Goal: Information Seeking & Learning: Learn about a topic

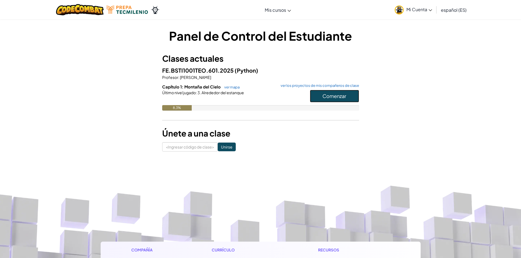
click at [344, 96] on font "Comenzar" at bounding box center [334, 96] width 24 height 6
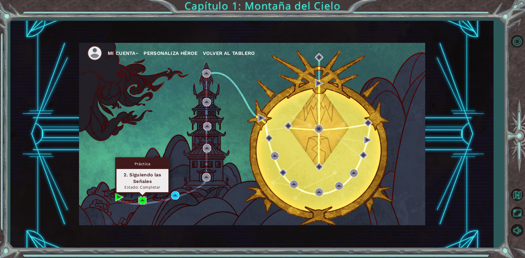
click at [142, 202] on img at bounding box center [142, 201] width 8 height 8
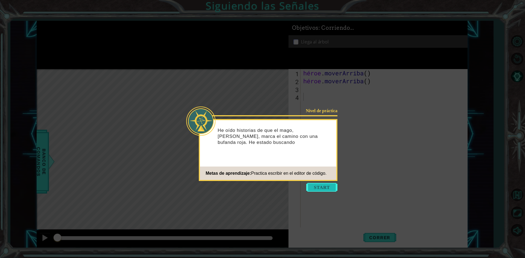
click at [318, 186] on button "Comenzar" at bounding box center [321, 187] width 31 height 9
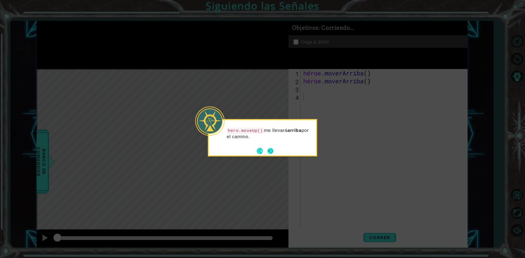
click at [269, 150] on button "Próximo" at bounding box center [270, 151] width 6 height 6
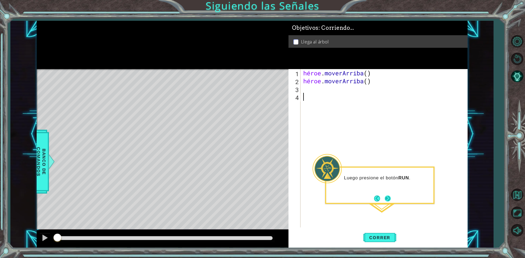
click at [391, 199] on button "Próximo" at bounding box center [387, 198] width 7 height 7
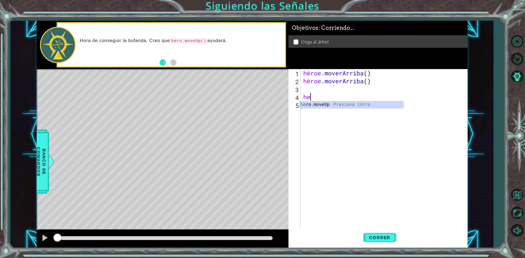
type textarea "h"
click at [328, 102] on div "Introducción de [PERSON_NAME].moveUp Presiona" at bounding box center [350, 111] width 103 height 20
click at [387, 240] on font "Correr" at bounding box center [379, 237] width 21 height 5
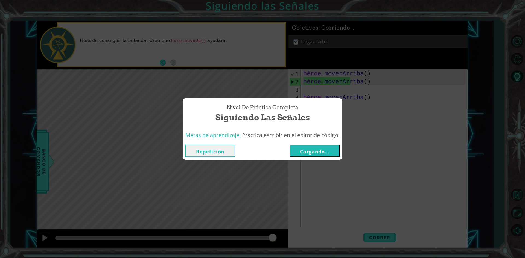
click at [323, 153] on font "Cargando..." at bounding box center [315, 151] width 30 height 7
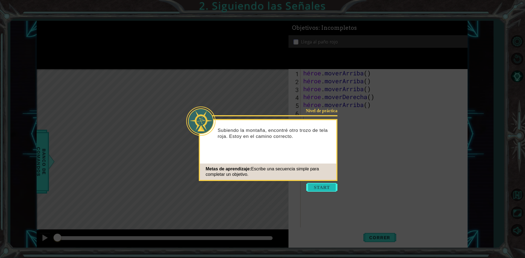
click at [327, 187] on button "Comenzar" at bounding box center [321, 187] width 31 height 9
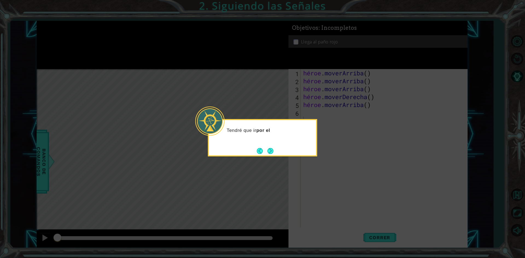
click at [262, 156] on div "Tendré que ir por el" at bounding box center [262, 137] width 109 height 37
click at [272, 153] on button "Próximo" at bounding box center [270, 151] width 6 height 6
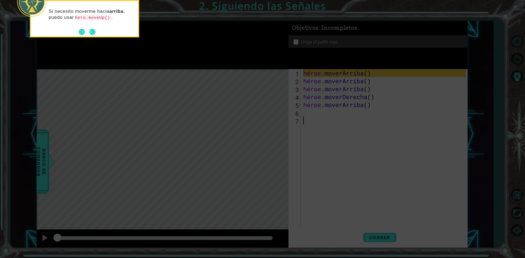
click at [94, 33] on button "Próximo" at bounding box center [92, 32] width 6 height 6
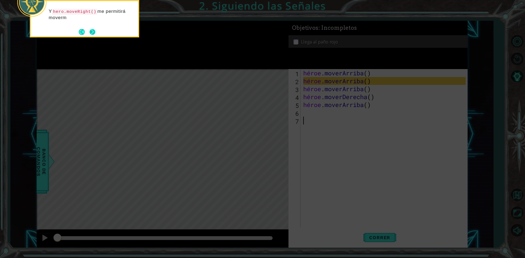
click at [95, 35] on button "Next" at bounding box center [92, 32] width 7 height 7
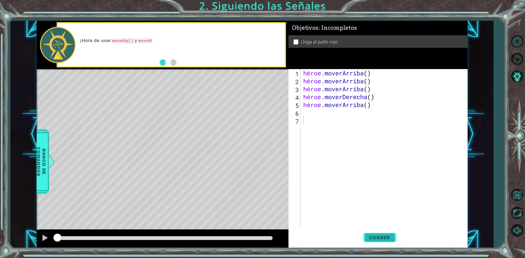
click at [381, 232] on button "Correr" at bounding box center [379, 238] width 33 height 18
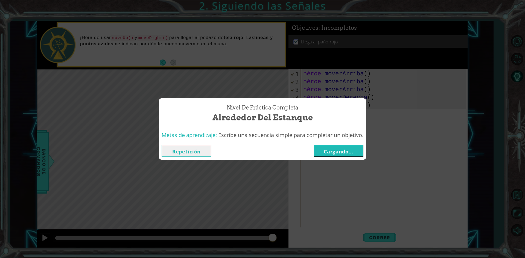
click at [335, 147] on button "Cargando..." at bounding box center [339, 151] width 50 height 12
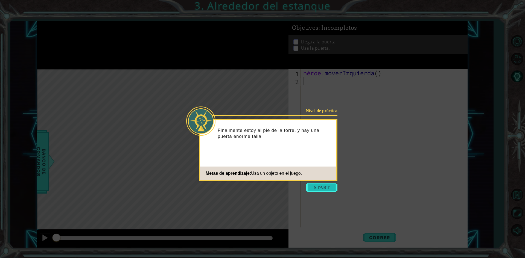
click at [319, 188] on button "Comenzar" at bounding box center [321, 187] width 31 height 9
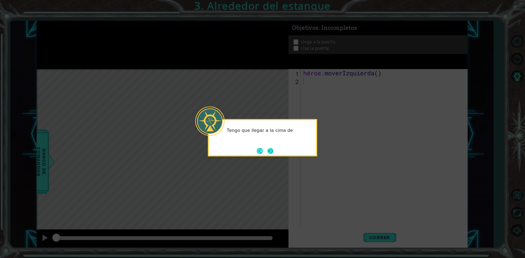
click at [269, 152] on button "Próximo" at bounding box center [270, 151] width 6 height 6
click at [269, 151] on button "Próximo" at bounding box center [270, 151] width 6 height 6
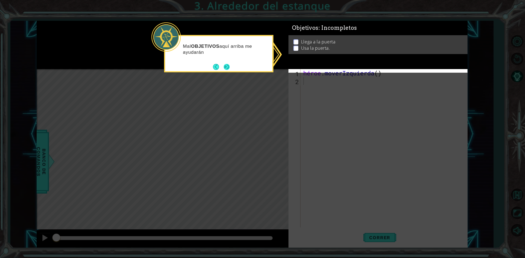
click at [230, 64] on button "Próximo" at bounding box center [226, 67] width 7 height 7
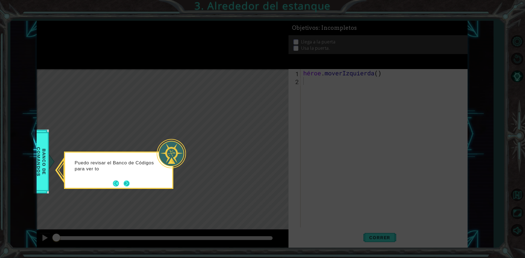
click at [128, 180] on button "Próximo" at bounding box center [127, 184] width 8 height 8
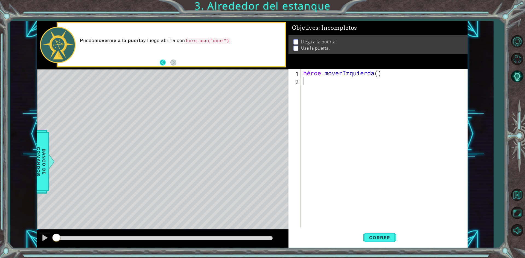
click at [166, 60] on button "Atrás" at bounding box center [165, 63] width 11 height 6
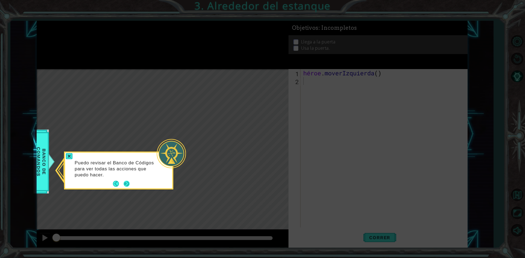
click at [125, 183] on button "Próximo" at bounding box center [127, 184] width 8 height 8
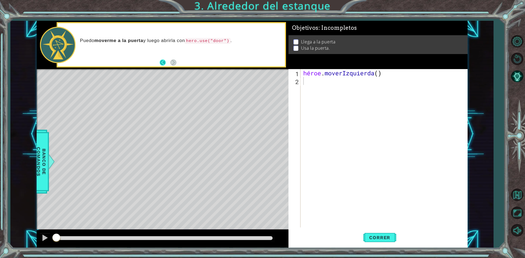
click at [162, 62] on button "Atrás" at bounding box center [165, 63] width 11 height 6
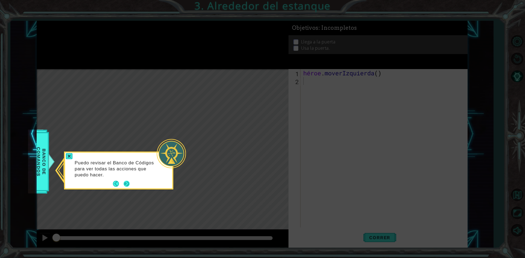
click at [124, 183] on button "Próximo" at bounding box center [127, 184] width 6 height 6
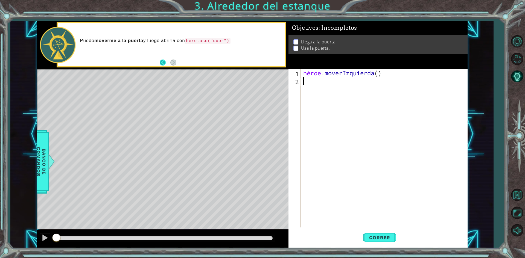
click at [164, 62] on button "Atrás" at bounding box center [165, 63] width 11 height 6
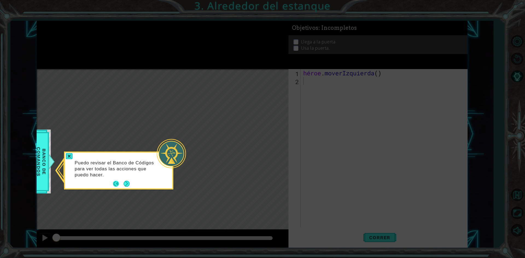
click at [116, 184] on button "Atrás" at bounding box center [118, 184] width 11 height 6
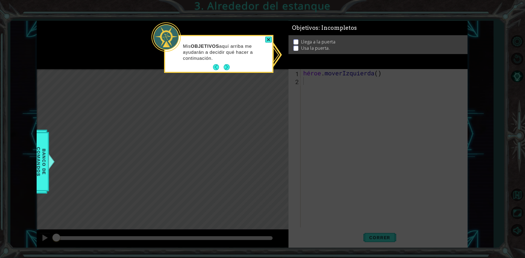
click at [322, 40] on font "Llega a la puerta" at bounding box center [318, 42] width 34 height 6
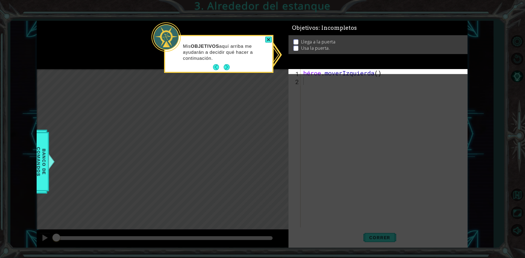
click at [296, 47] on li "Usa la puerta." at bounding box center [378, 48] width 171 height 6
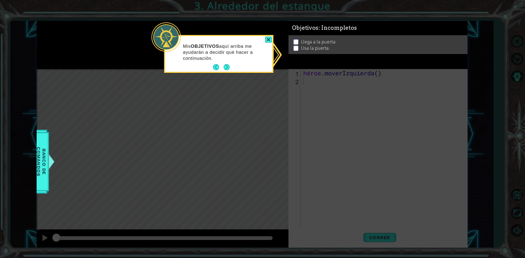
click at [297, 50] on p at bounding box center [295, 52] width 5 height 5
drag, startPoint x: 297, startPoint y: 47, endPoint x: 274, endPoint y: 54, distance: 24.3
click at [296, 49] on p at bounding box center [295, 51] width 5 height 5
click at [224, 68] on button "Próximo" at bounding box center [227, 67] width 6 height 6
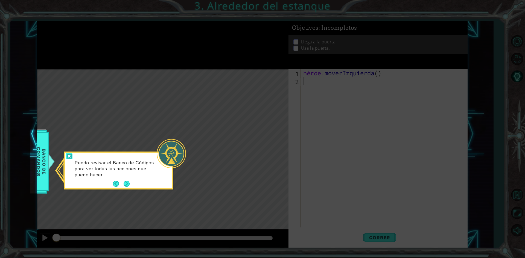
click at [70, 155] on div at bounding box center [69, 156] width 7 height 6
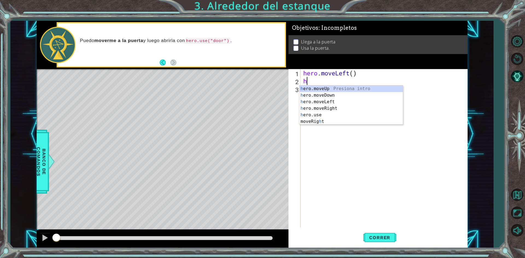
type textarea "he"
click at [375, 89] on div "Introducción a la presión de [PERSON_NAME].moveUp él ro.moveDown Introducción a…" at bounding box center [350, 109] width 103 height 46
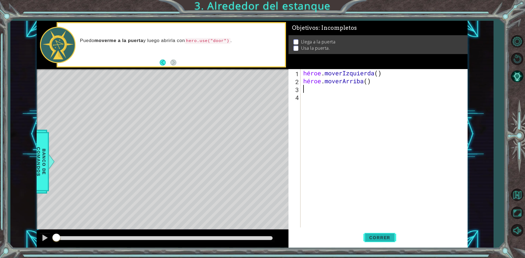
click at [389, 239] on font "Correr" at bounding box center [379, 237] width 21 height 5
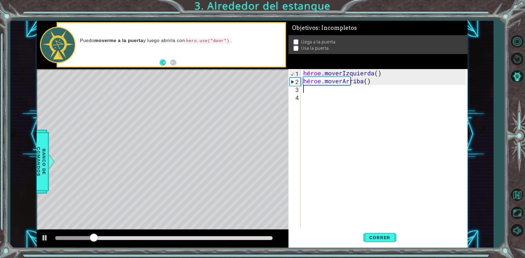
type textarea "h"
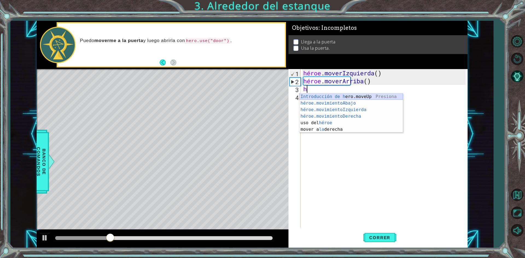
click at [330, 98] on div "Introducción de [PERSON_NAME].moveUp Presiona héroe.movimientoAbajo ​ Introducc…" at bounding box center [350, 120] width 103 height 53
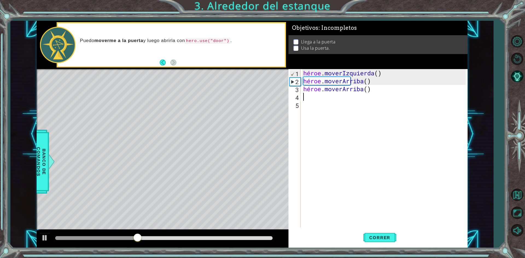
type textarea "h"
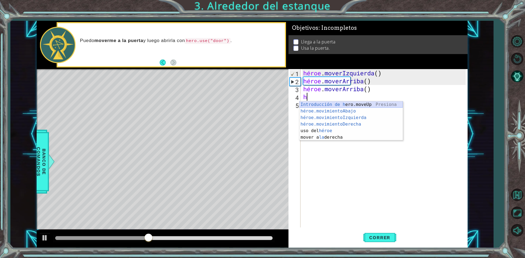
click at [327, 103] on div "Introducción de [PERSON_NAME].moveUp Presiona héroe.movimientoAbajo ​ Introducc…" at bounding box center [350, 127] width 103 height 53
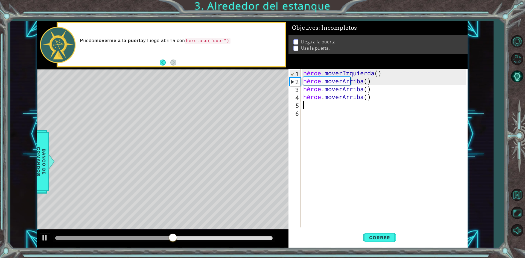
type textarea "h"
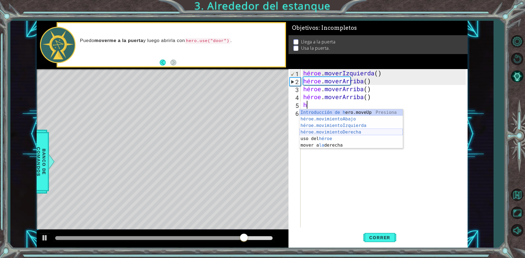
click at [343, 131] on div "Introducción de [PERSON_NAME].moveUp Presiona héroe.movimientoAbajo ​ Introducc…" at bounding box center [350, 135] width 103 height 53
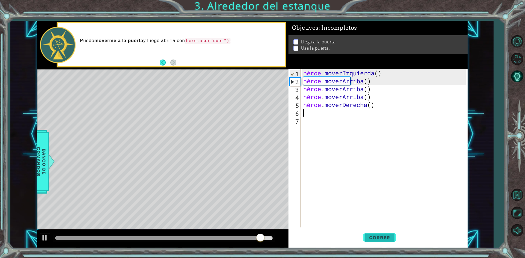
click at [374, 238] on font "Correr" at bounding box center [379, 237] width 21 height 5
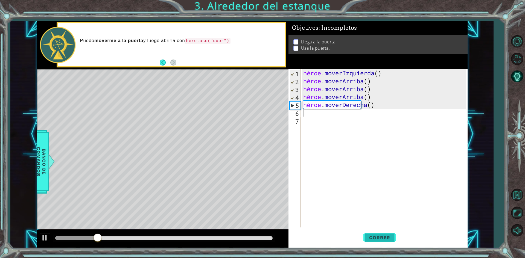
click at [368, 234] on button "Correr" at bounding box center [379, 238] width 33 height 18
click at [392, 229] on button "Correr" at bounding box center [379, 238] width 33 height 18
drag, startPoint x: 371, startPoint y: 103, endPoint x: 348, endPoint y: 107, distance: 23.3
click at [348, 107] on div "héroe . moverIzquierda ( ) héroe . [PERSON_NAME] ( ) héroe . [PERSON_NAME] ( ) …" at bounding box center [385, 156] width 166 height 174
type textarea "hero.moveRight()"
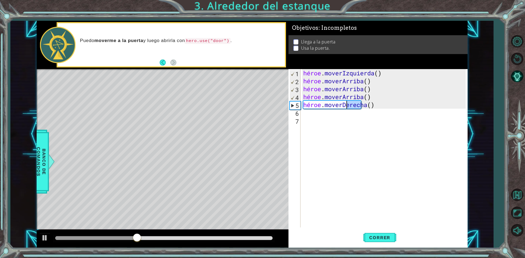
click at [375, 107] on div "héroe . moverIzquierda ( ) héroe . [PERSON_NAME] ( ) héroe . [PERSON_NAME] ( ) …" at bounding box center [384, 148] width 164 height 159
click at [377, 107] on div "héroe . moverIzquierda ( ) héroe . [PERSON_NAME] ( ) héroe . [PERSON_NAME] ( ) …" at bounding box center [385, 156] width 166 height 174
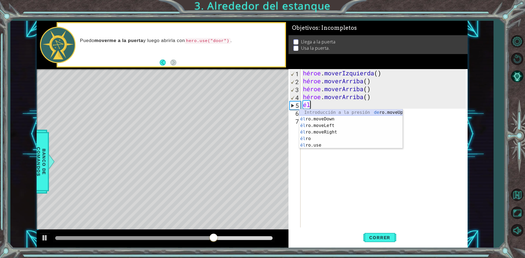
type textarea "h"
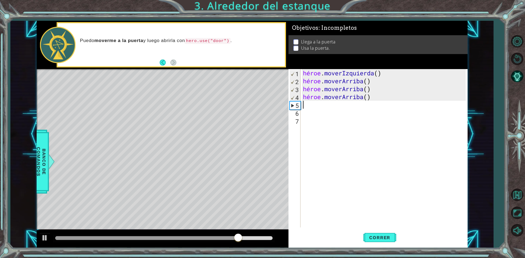
type textarea "h"
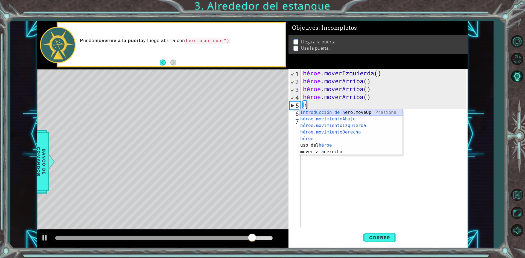
click at [328, 113] on div "Introducción de [PERSON_NAME].moveUp Presiona héroe.movimientoAbajo ​ Introducc…" at bounding box center [350, 138] width 103 height 59
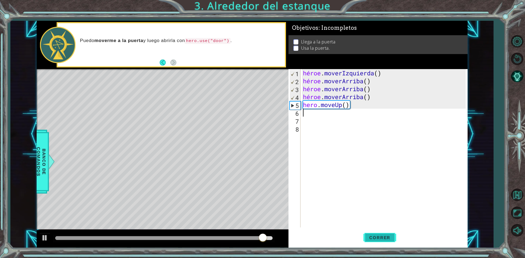
click at [384, 238] on font "Correr" at bounding box center [379, 237] width 21 height 5
type textarea "h"
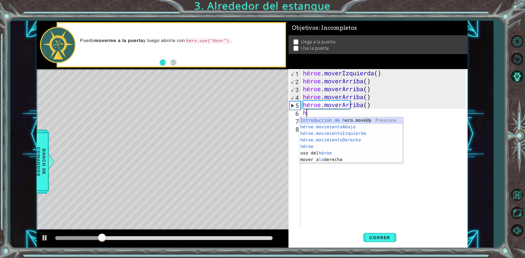
click at [336, 120] on div "Introducción de [PERSON_NAME].moveUp Presiona héroe.movimientoAbajo ​ Introducc…" at bounding box center [350, 146] width 103 height 59
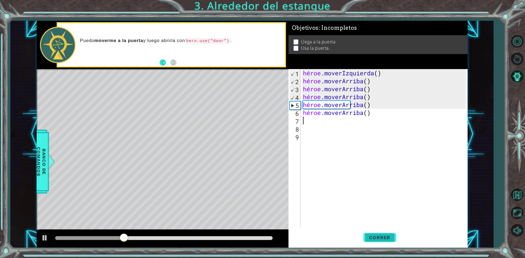
click at [387, 239] on font "Correr" at bounding box center [379, 237] width 21 height 5
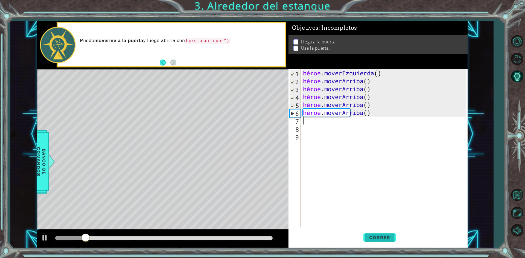
click at [387, 239] on font "Correr" at bounding box center [379, 237] width 21 height 5
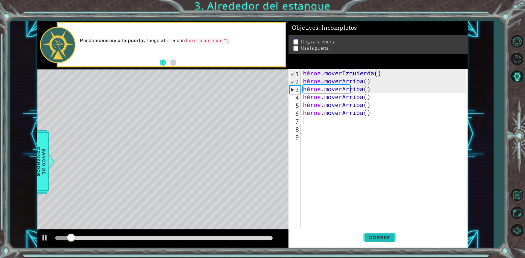
click at [387, 239] on font "Correr" at bounding box center [379, 237] width 21 height 5
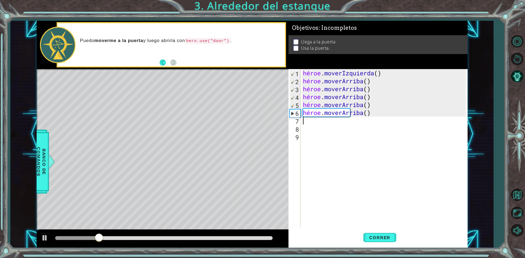
type textarea "h"
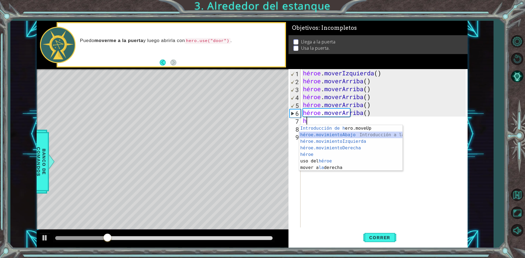
click at [317, 133] on div "Introducción de [PERSON_NAME].moveUp Presiona héroe.movimientoAbajo ​ Introducc…" at bounding box center [350, 154] width 103 height 59
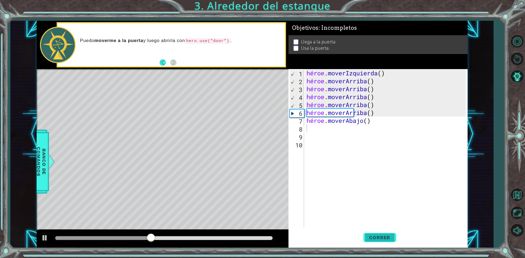
click at [376, 235] on button "Correr" at bounding box center [379, 238] width 33 height 18
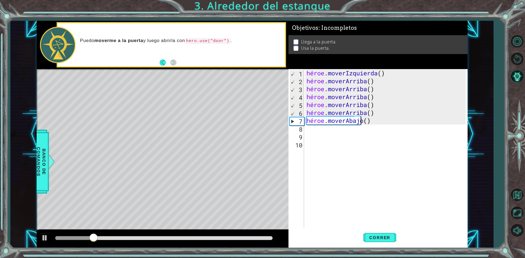
drag, startPoint x: 380, startPoint y: 120, endPoint x: 361, endPoint y: 120, distance: 19.2
click at [361, 120] on div "héroe . moverIzquierda ( ) héroe . [PERSON_NAME] ( ) héroe . [PERSON_NAME] ( ) …" at bounding box center [386, 156] width 163 height 174
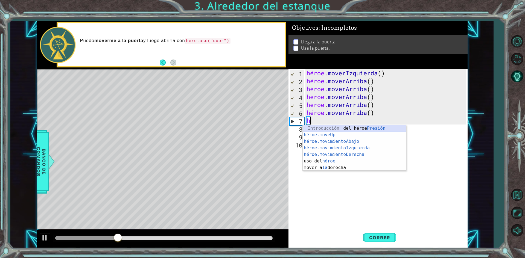
click at [349, 129] on div "Introducción del héroe Presión héroe.moveUp ​ Introducción a la presión héroe.m…" at bounding box center [354, 154] width 103 height 59
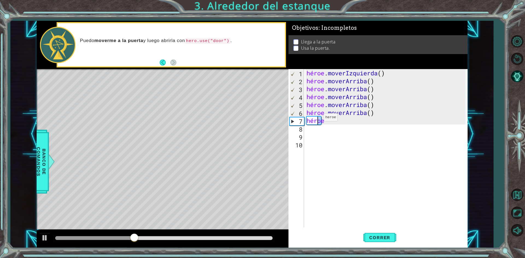
drag, startPoint x: 324, startPoint y: 120, endPoint x: 313, endPoint y: 121, distance: 10.5
click at [313, 121] on div "héroe . moverIzquierda ( ) héroe . [PERSON_NAME] ( ) héroe . [PERSON_NAME] ( ) …" at bounding box center [386, 156] width 163 height 174
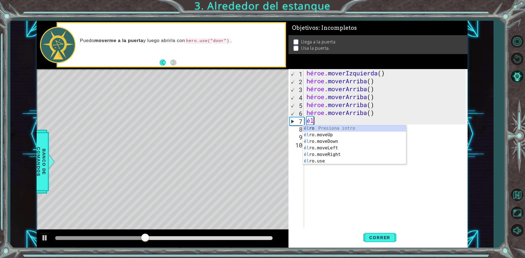
type textarea "h"
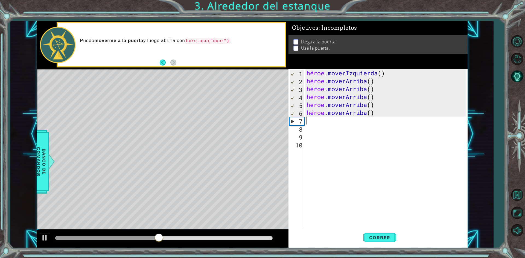
type textarea "h"
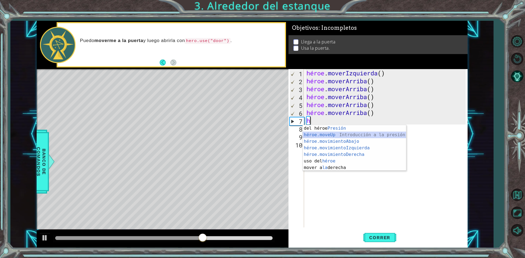
click at [342, 135] on div "Introducción del héroe Presión héroe.moveUp ​ Introducción a la presión héroe.m…" at bounding box center [354, 154] width 103 height 59
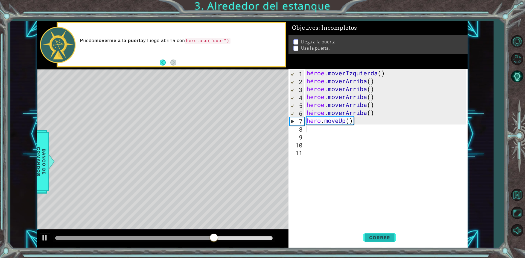
click at [395, 241] on button "Correr" at bounding box center [379, 238] width 33 height 18
click at [158, 190] on div "Mapa de niveles" at bounding box center [163, 149] width 253 height 161
click at [158, 191] on div "Mapa de niveles" at bounding box center [163, 149] width 253 height 161
click at [201, 196] on div "Mapa de niveles" at bounding box center [163, 149] width 253 height 161
click at [312, 129] on div "héroe . moverIzquierda ( ) héroe . [PERSON_NAME] ( ) héroe . [PERSON_NAME] ( ) …" at bounding box center [386, 156] width 163 height 174
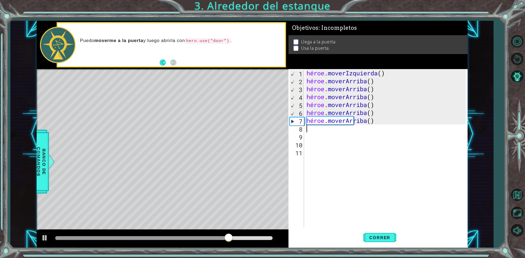
type textarea "h"
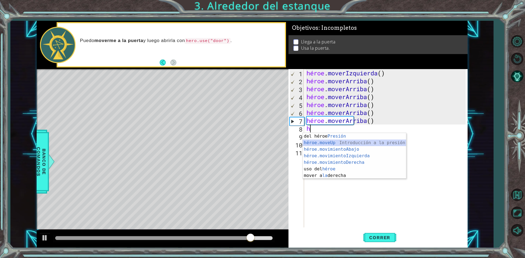
click at [321, 142] on div "Introducción del héroe Presión héroe.moveUp ​ Introducción a la presión héroe.m…" at bounding box center [354, 162] width 103 height 59
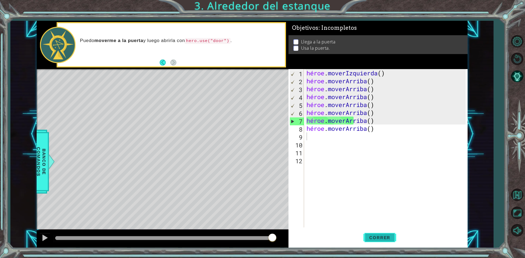
click at [390, 236] on font "Correr" at bounding box center [379, 237] width 21 height 5
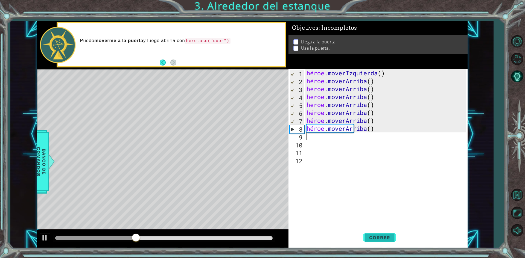
click at [390, 236] on font "Correr" at bounding box center [379, 237] width 21 height 5
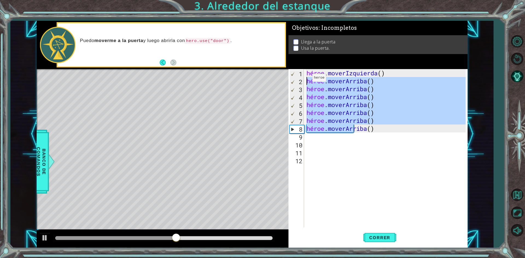
drag, startPoint x: 391, startPoint y: 129, endPoint x: 307, endPoint y: 79, distance: 96.8
click at [307, 79] on div "héroe . moverIzquierda ( ) héroe . [PERSON_NAME] ( ) héroe . [PERSON_NAME] ( ) …" at bounding box center [386, 156] width 163 height 174
type textarea "hero.moveUp() hero.moveUp()"
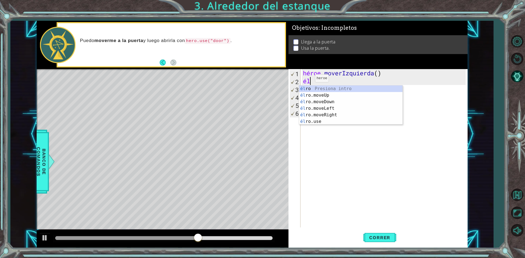
type textarea "her"
click at [324, 106] on div "su o Presiona intro su o.moveUp Introducción a la presión su o.moveDown Introdu…" at bounding box center [350, 112] width 103 height 53
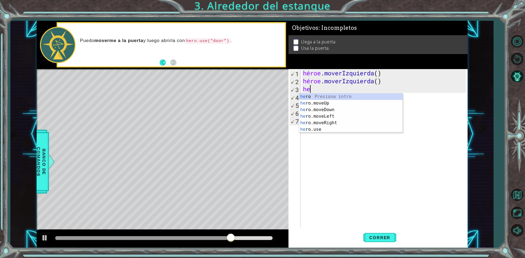
type textarea "her"
click at [338, 103] on div "su o Presiona intro su o.moveUp Introducción a la presión su o.moveDown Introdu…" at bounding box center [350, 120] width 103 height 53
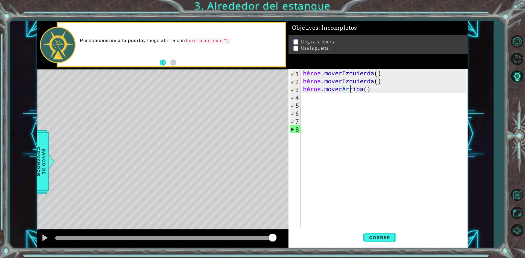
click at [382, 88] on div "héroe . moverIzquierda ( ) héroe . moverIzquierda ( ) héroe . [GEOGRAPHIC_DATA]…" at bounding box center [385, 156] width 167 height 174
type textarea "hero.moveUp()"
click at [381, 90] on div "héroe . moverIzquierda ( ) héroe . moverIzquierda ( ) héroe . [GEOGRAPHIC_DATA]…" at bounding box center [385, 156] width 167 height 174
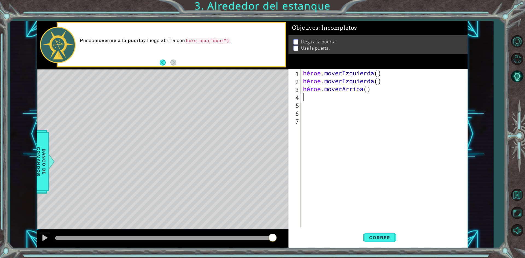
type textarea "her"
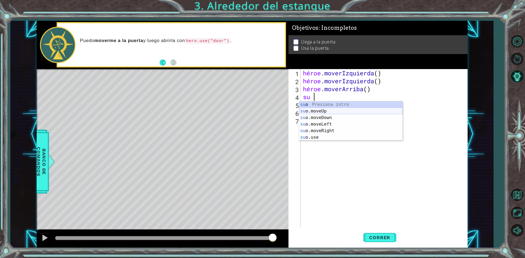
click at [309, 111] on div "su o Presiona intro su o.moveUp Introducción a la presión su o.moveDown Introdu…" at bounding box center [350, 127] width 103 height 53
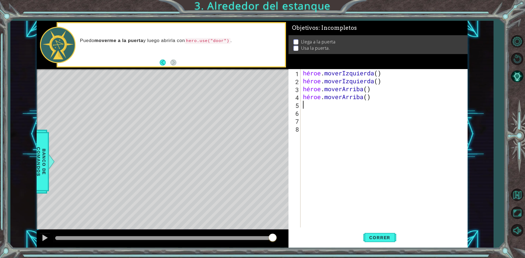
type textarea "h"
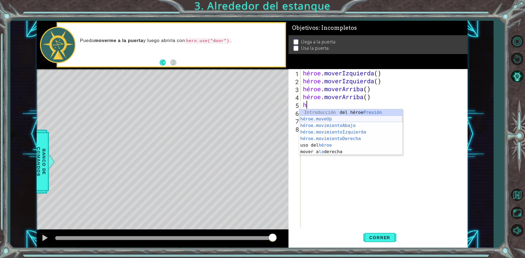
click at [323, 117] on div "Introducción del héroe Presión héroe.moveUp ​ Introducción a la presión héroe.m…" at bounding box center [350, 138] width 103 height 59
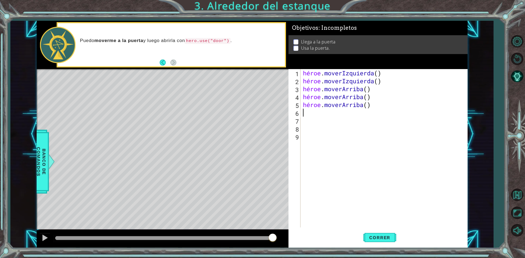
type textarea "he"
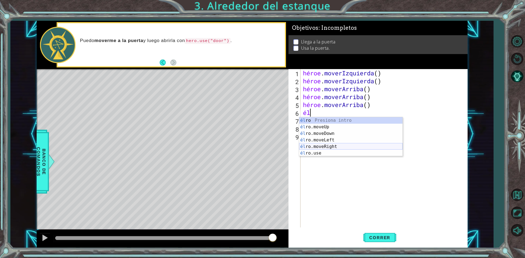
click at [325, 146] on div "él ro Presiona intro él ro.moveUp Introducción a la presión él ro.moveDown Intr…" at bounding box center [350, 143] width 103 height 53
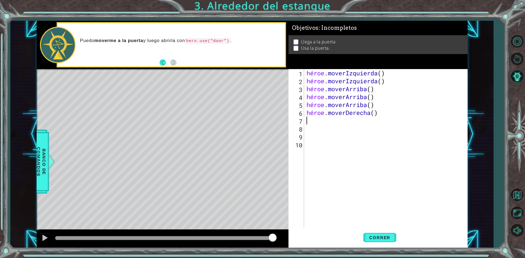
type textarea "he"
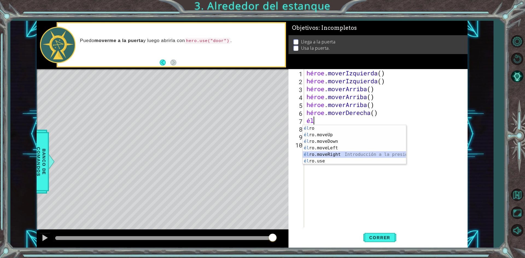
click at [328, 153] on div "él ro Presiona intro él ro.moveUp Introducción a la presión él ro.moveDown Intr…" at bounding box center [354, 151] width 103 height 53
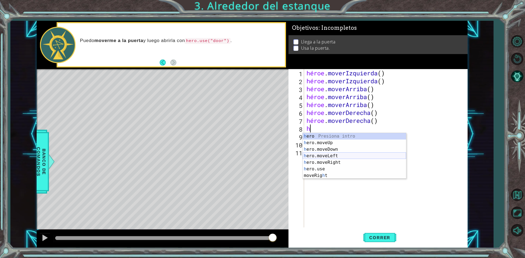
type textarea "he"
click at [332, 161] on div "él ro Presiona intro él ro.moveUp Introducción a la presión él ro.moveDown Intr…" at bounding box center [354, 159] width 103 height 53
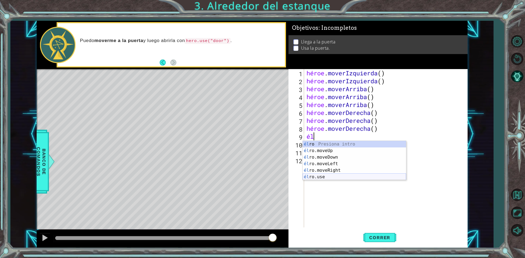
click at [317, 176] on div "él ro Presiona intro él ro.moveUp Introducción a la presión él ro.moveDown Intr…" at bounding box center [354, 167] width 103 height 53
type textarea "hero.use("name")"
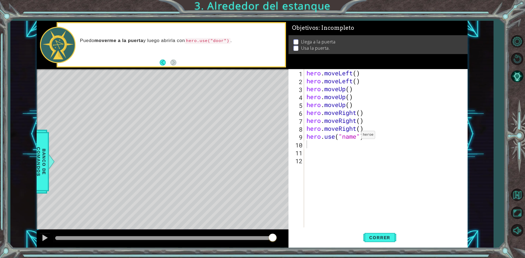
drag, startPoint x: 356, startPoint y: 136, endPoint x: 355, endPoint y: 133, distance: 3.3
click at [356, 136] on div "hero . moveLeft ( ) hero . moveLeft ( ) hero . moveUp ( ) hero . moveUp ( ) her…" at bounding box center [386, 156] width 163 height 174
type textarea "hero.use("door")"
click at [383, 244] on button "Correr" at bounding box center [379, 238] width 33 height 18
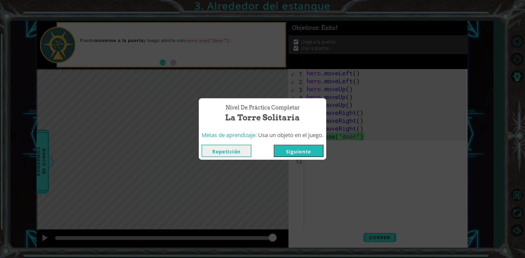
click at [293, 157] on button "Siguiente" at bounding box center [299, 151] width 50 height 12
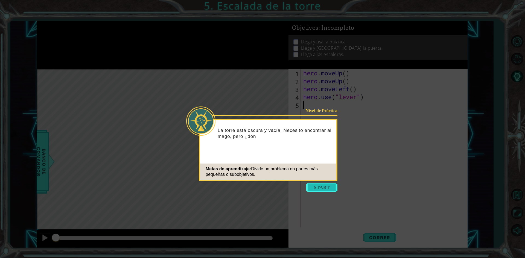
click at [317, 187] on button "Start" at bounding box center [321, 187] width 31 height 9
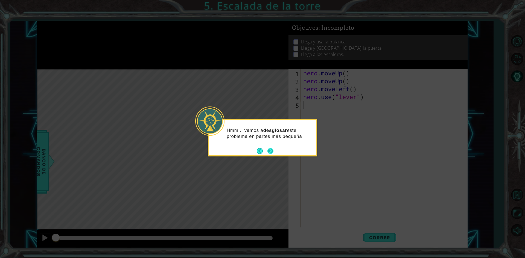
click at [271, 151] on button "Next" at bounding box center [270, 151] width 6 height 6
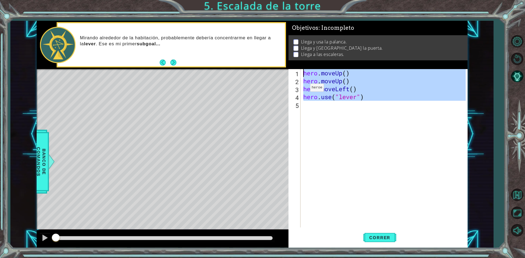
drag, startPoint x: 376, startPoint y: 100, endPoint x: 300, endPoint y: 76, distance: 79.6
click at [300, 76] on div "1 2 3 4 5 hero . moveUp ( ) hero . moveUp ( ) hero . moveLeft ( ) hero . use ( …" at bounding box center [377, 148] width 177 height 159
type textarea "hero.moveUp() hero.moveUp()"
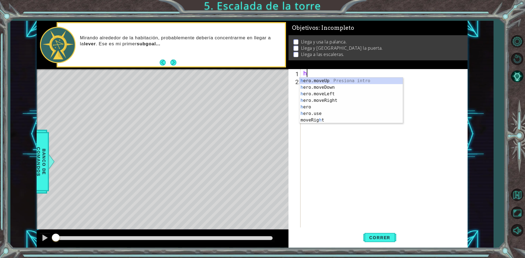
type textarea "h"
click at [346, 77] on body "1 ההההההההההההההההההההההההההההההההההההההההההההההההההההההההההההההההההההההההההההה…" at bounding box center [262, 129] width 525 height 258
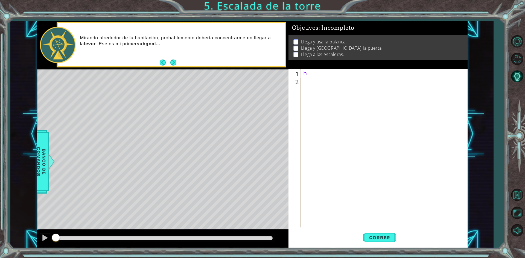
click at [308, 72] on div "h" at bounding box center [385, 156] width 166 height 174
type textarea "h"
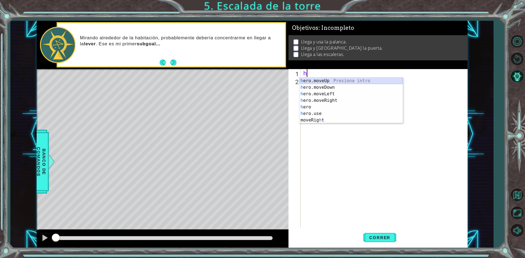
click at [322, 80] on div "h ero.moveUp Presiona intro h ero.moveDown Presiona intro h ero.moveLeft Presio…" at bounding box center [350, 107] width 103 height 59
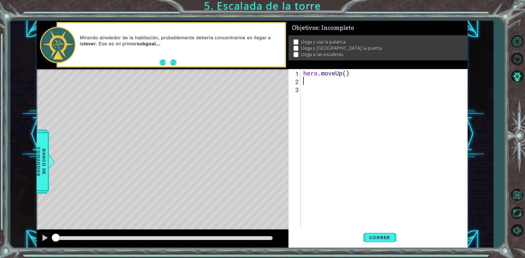
type textarea "h"
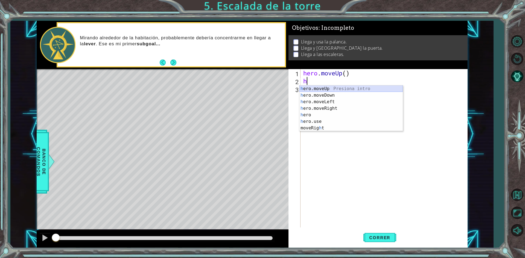
click at [339, 87] on div "h ero.moveUp Presiona intro h ero.moveDown Presiona intro h ero.moveLeft Presio…" at bounding box center [350, 115] width 103 height 59
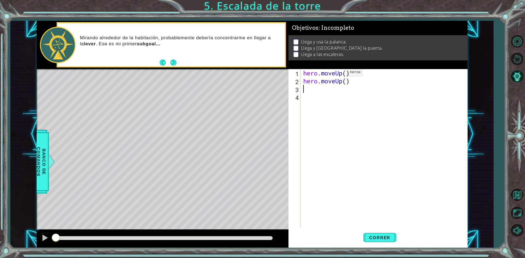
type textarea "h"
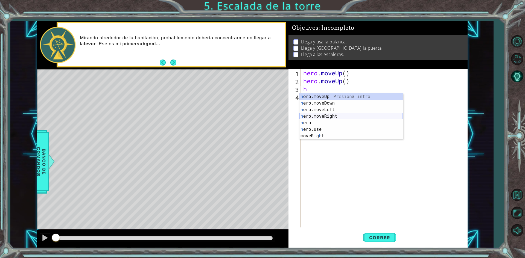
click at [337, 115] on div "h ero.moveUp Presiona intro h ero.moveDown Presiona intro h ero.moveLeft Presio…" at bounding box center [350, 123] width 103 height 59
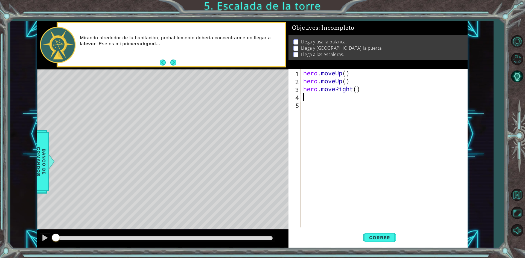
type textarea "h"
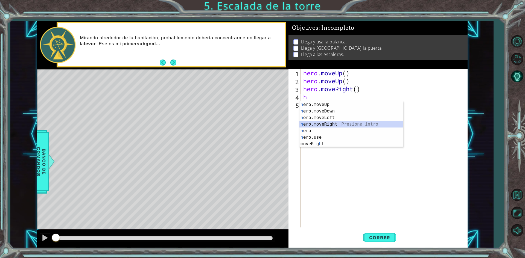
click at [323, 123] on div "h ero.moveUp Presiona intro h ero.moveDown Presiona intro h ero.moveLeft Presio…" at bounding box center [350, 130] width 103 height 59
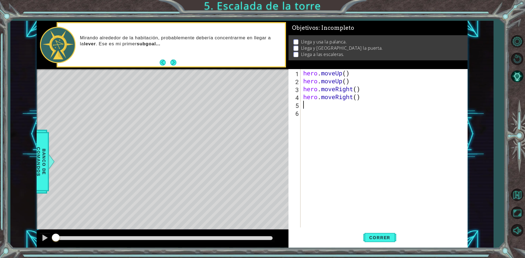
type textarea "h"
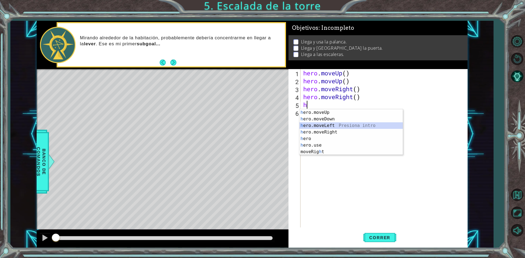
click at [328, 129] on div "h ero.moveUp Presiona intro h ero.moveDown Presiona intro h ero.moveLeft Presio…" at bounding box center [350, 138] width 103 height 59
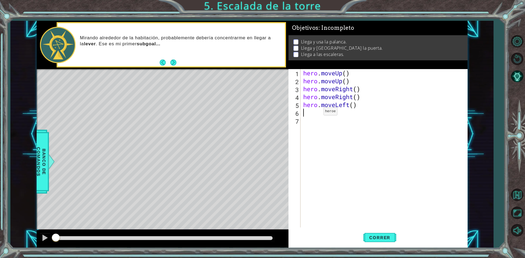
type textarea "h"
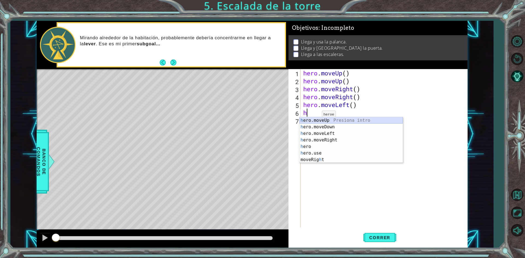
click at [317, 121] on div "h ero.moveUp Presiona intro h ero.moveDown Presiona intro h ero.moveLeft Presio…" at bounding box center [350, 146] width 103 height 59
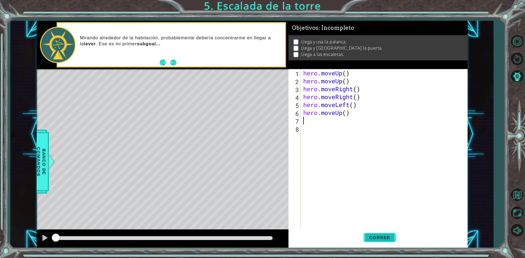
click at [384, 235] on button "Correr" at bounding box center [379, 238] width 33 height 18
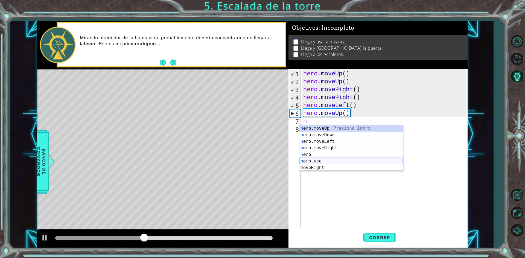
click at [341, 159] on div "h ero.moveUp Presiona intro h ero.moveDown Presiona intro h ero.moveLeft Presio…" at bounding box center [350, 154] width 103 height 59
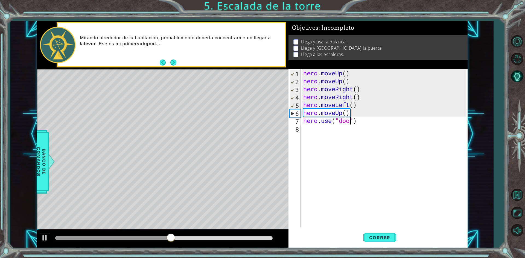
scroll to position [0, 2]
click at [366, 233] on button "Correr" at bounding box center [379, 238] width 33 height 18
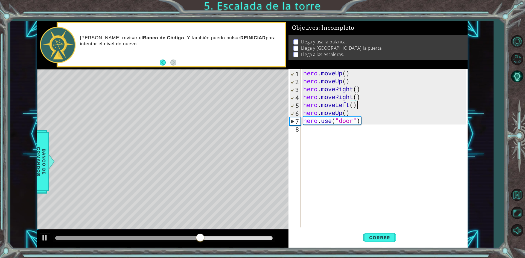
drag, startPoint x: 361, startPoint y: 105, endPoint x: 357, endPoint y: 106, distance: 4.5
click at [357, 106] on div "hero . moveUp ( ) hero . moveUp ( ) hero . moveRight ( ) hero . moveRight ( ) h…" at bounding box center [385, 156] width 166 height 174
click at [372, 243] on button "Correr" at bounding box center [379, 238] width 33 height 18
click at [372, 241] on button "Correr" at bounding box center [379, 238] width 33 height 18
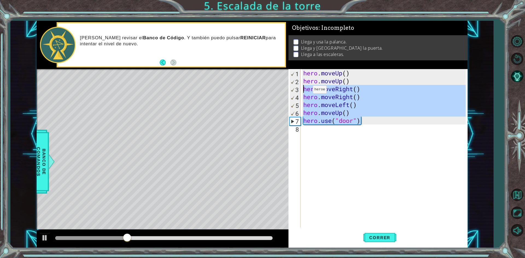
drag, startPoint x: 366, startPoint y: 124, endPoint x: 305, endPoint y: 91, distance: 69.8
click at [305, 91] on div "hero . moveUp ( ) hero . moveUp ( ) hero . moveRight ( ) hero . moveRight ( ) h…" at bounding box center [385, 156] width 166 height 174
type textarea "hero.moveRight() hero.moveRight()"
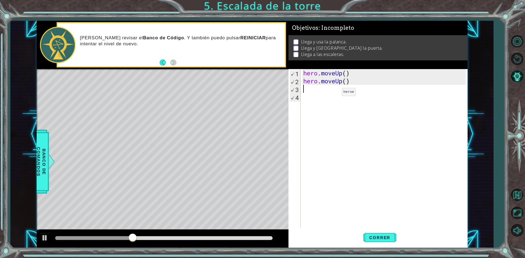
scroll to position [0, 0]
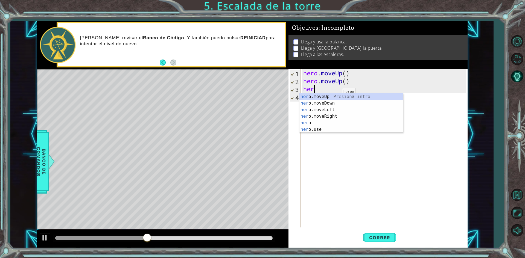
type textarea "her."
click at [337, 110] on div "her o . moveUp Presiona intro her o . moveDown Presiona intro her o . moveLeft …" at bounding box center [350, 117] width 103 height 46
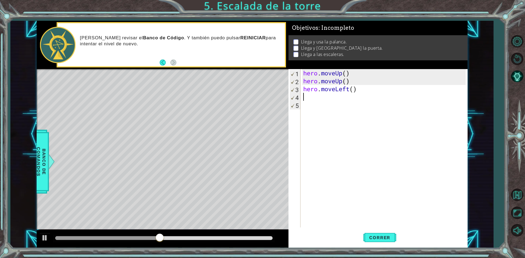
scroll to position [0, 0]
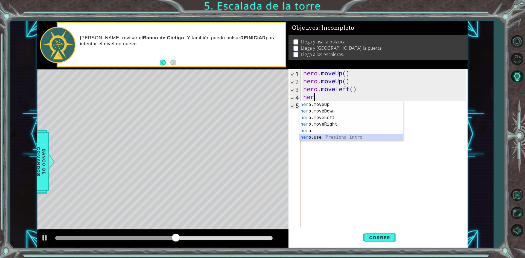
click at [333, 138] on div "her o.moveUp Presiona intro her o.moveDown Presiona intro her o.moveLeft Presio…" at bounding box center [350, 127] width 103 height 53
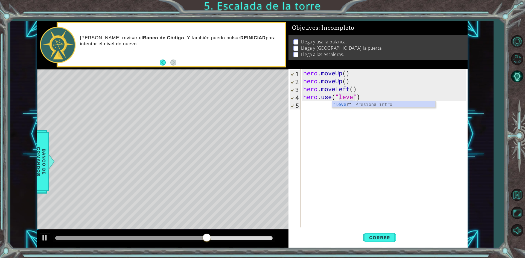
type textarea "hero.use("lever")"
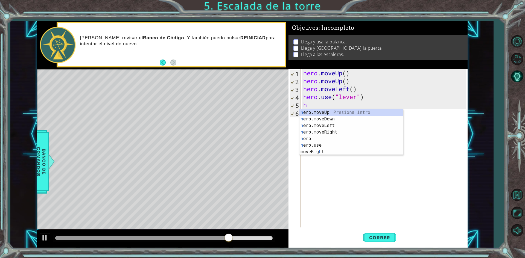
type textarea "her"
click at [319, 133] on div "her o.moveUp Presiona intro her o.moveDown Presiona intro her o.moveLeft Presio…" at bounding box center [350, 135] width 103 height 53
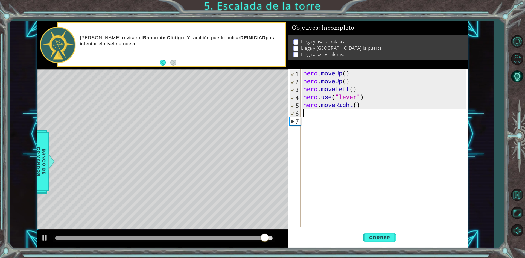
type textarea "h"
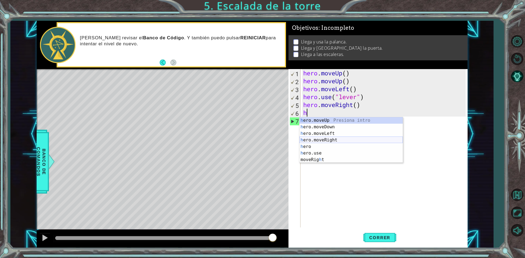
click at [320, 138] on div "h ero.moveUp Presiona intro h ero.moveDown Presiona intro h ero.moveLeft Presio…" at bounding box center [350, 146] width 103 height 59
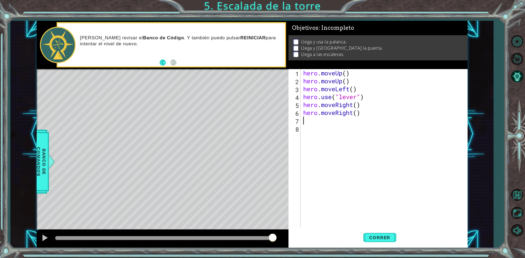
type textarea "h"
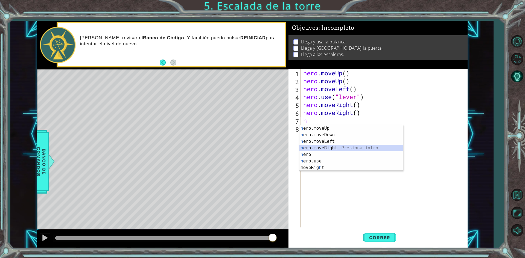
click at [319, 147] on div "h ero.moveUp Presiona intro h ero.moveDown Presiona intro h ero.moveLeft Presio…" at bounding box center [350, 154] width 103 height 59
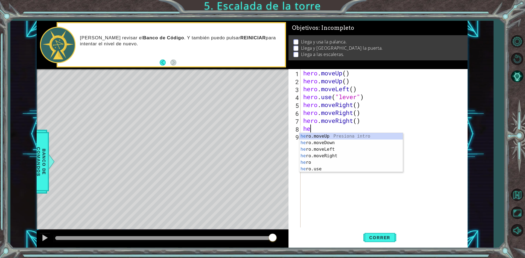
type textarea "her"
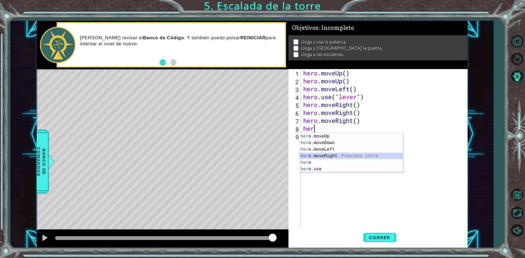
click at [322, 156] on div "her o.moveUp Presiona intro her o.moveDown Presiona intro her o.moveLeft Presio…" at bounding box center [350, 159] width 103 height 53
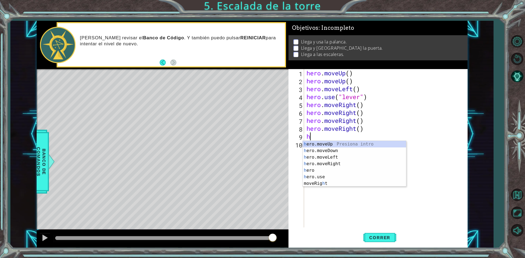
type textarea "her"
click at [323, 163] on div "her o.moveUp Presiona intro her o.moveDown Presiona intro her o.moveLeft Presio…" at bounding box center [354, 167] width 103 height 53
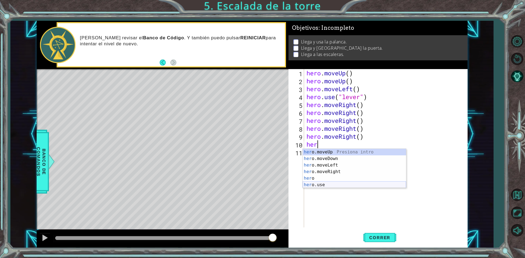
drag, startPoint x: 305, startPoint y: 185, endPoint x: 296, endPoint y: 198, distance: 15.6
click at [302, 190] on body "1 ההההההההההההההההההההההההההההההההההההההההההההההההההההההההההההההההההההההההההההה…" at bounding box center [262, 129] width 525 height 258
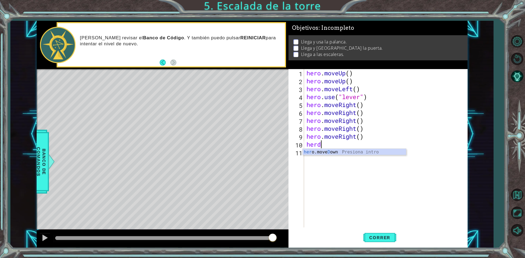
scroll to position [0, 0]
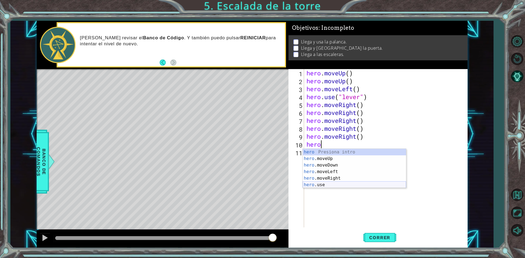
click at [329, 182] on div "hero Presiona intro hero .moveUp Presiona intro hero .moveDown Presiona intro h…" at bounding box center [354, 175] width 103 height 53
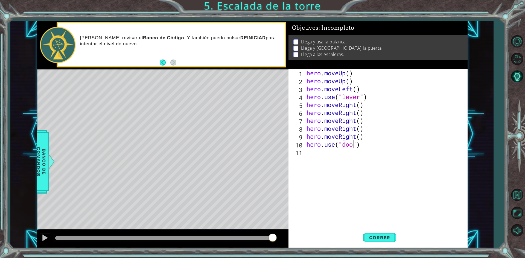
type textarea "hero.use("door")"
type textarea "h"
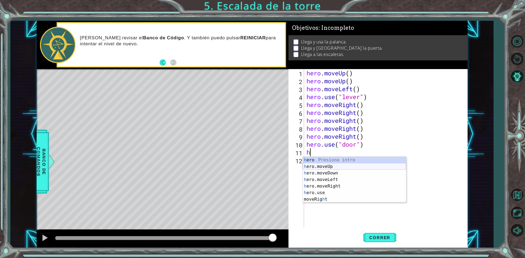
click at [348, 167] on div "h ero Presiona intro h ero.moveUp Presiona intro h ero.moveDown Presiona intro …" at bounding box center [354, 186] width 103 height 59
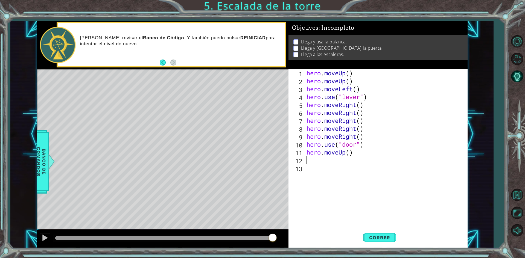
type textarea "her"
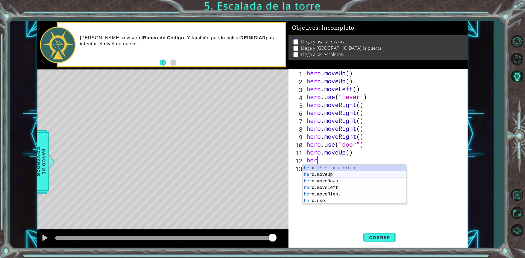
click at [346, 176] on div "her o Presiona intro her o.moveUp Presiona intro her o.moveDown Presiona intro …" at bounding box center [354, 191] width 103 height 53
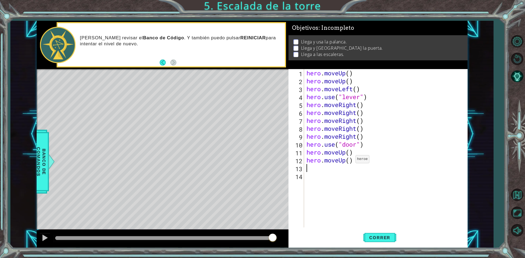
click at [351, 161] on div "hero . moveUp ( ) hero . moveUp ( ) hero . moveLeft ( ) hero . use ( "lever" ) …" at bounding box center [386, 156] width 163 height 174
type textarea "hero.moveUp()"
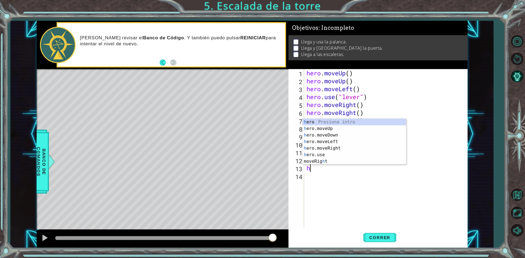
type textarea "her"
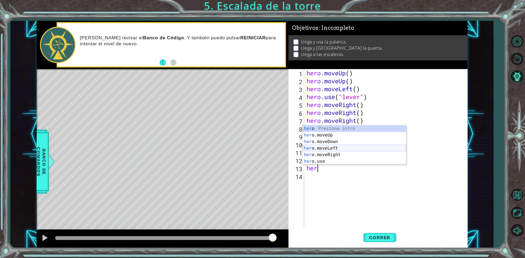
click at [344, 147] on div "her o Presiona intro her o.moveUp Presiona intro her o.moveDown Presiona intro …" at bounding box center [354, 152] width 103 height 53
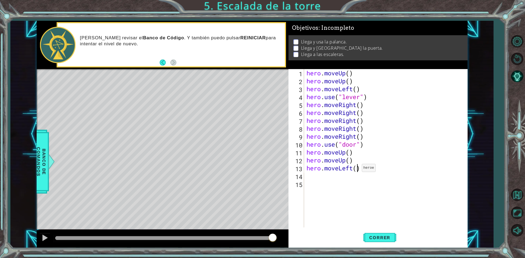
click at [357, 170] on div "hero . moveUp ( ) hero . moveUp ( ) hero . moveLeft ( ) hero . use ( "lever" ) …" at bounding box center [386, 156] width 163 height 174
type textarea "hero.moveLeft(3})"
type textarea "hero.moveLeft(3)"
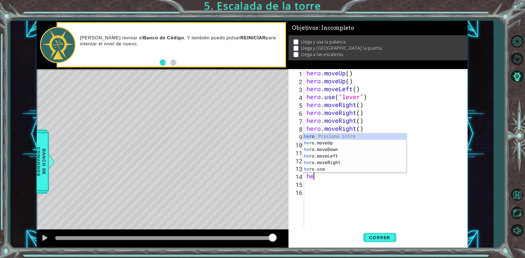
type textarea "her"
click at [339, 143] on div "her o Presiona intro her o.moveUp Presiona intro her o.moveDown Presiona intro …" at bounding box center [354, 159] width 103 height 53
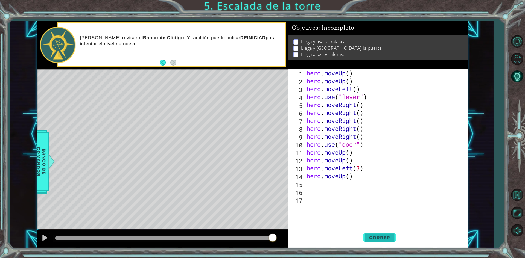
click at [380, 238] on span "Correr" at bounding box center [380, 237] width 32 height 5
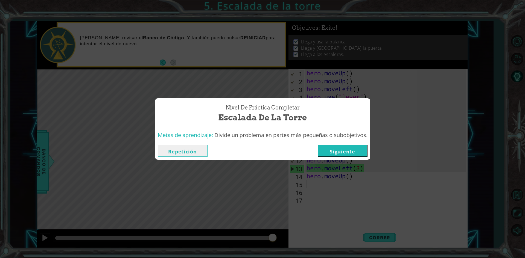
click at [352, 150] on button "Siguiente" at bounding box center [343, 151] width 50 height 12
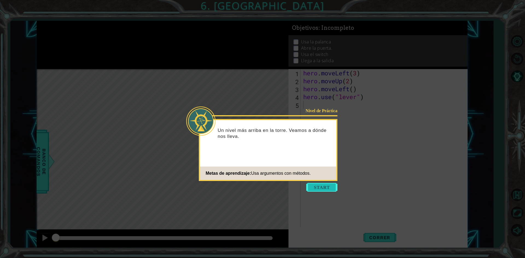
click at [326, 184] on button "Start" at bounding box center [321, 187] width 31 height 9
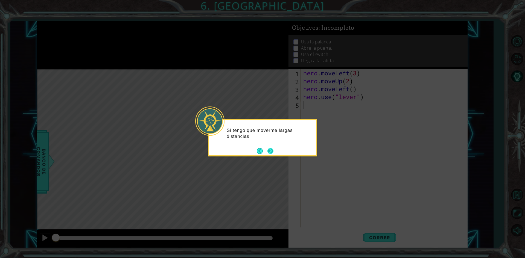
click at [267, 153] on button "Next" at bounding box center [270, 151] width 6 height 6
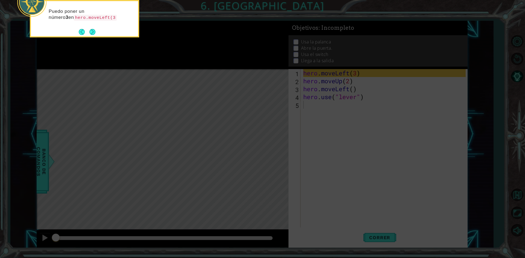
click at [97, 35] on div "Puedo poner un número 3 en hero.moveLeft(3" at bounding box center [84, 18] width 109 height 37
click at [90, 32] on button "Next" at bounding box center [92, 33] width 6 height 6
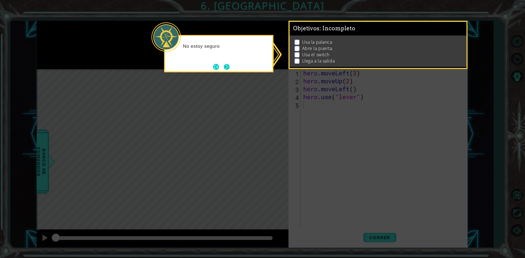
click at [227, 69] on button "Next" at bounding box center [226, 66] width 9 height 9
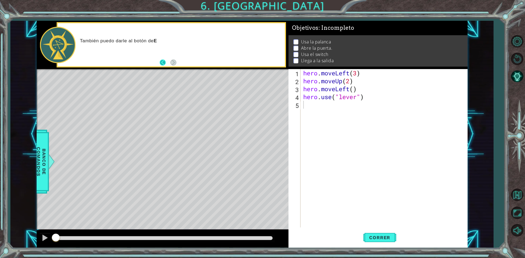
click at [161, 62] on button "Back" at bounding box center [165, 63] width 11 height 6
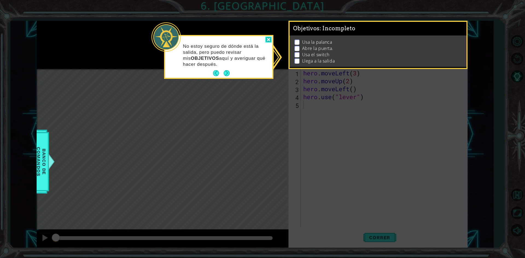
click at [266, 40] on div at bounding box center [268, 40] width 7 height 6
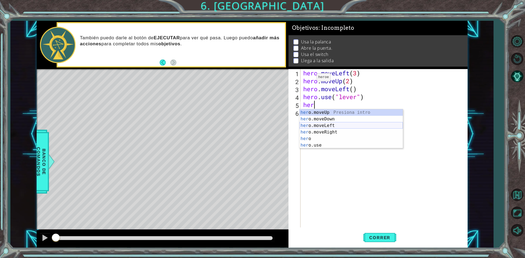
click at [304, 128] on div "her o.moveUp Presiona intro her o.moveDown Presiona intro her o.moveLeft Presio…" at bounding box center [350, 135] width 103 height 53
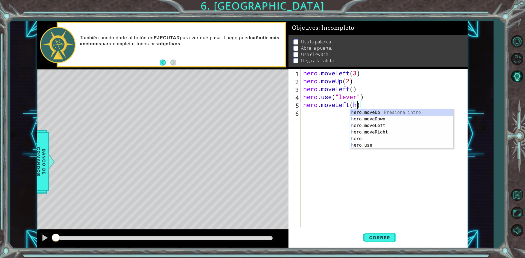
scroll to position [0, 2]
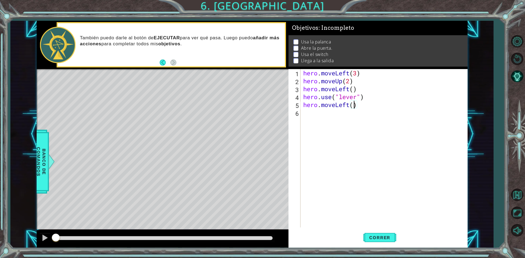
type textarea "hero.moveLeft(1)"
click at [317, 112] on div "hero . moveLeft ( 3 ) hero . moveUp ( 2 ) hero . moveLeft ( ) hero . use ( "lev…" at bounding box center [385, 156] width 166 height 174
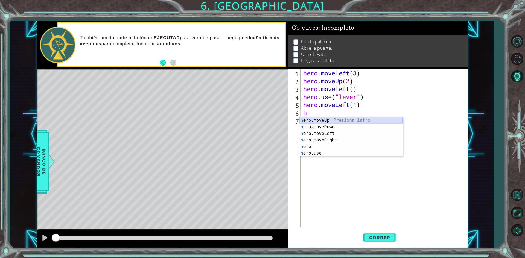
click at [314, 120] on div "h ero.moveUp Presiona intro h ero.moveDown Presiona intro h ero.moveLeft Presio…" at bounding box center [350, 143] width 103 height 53
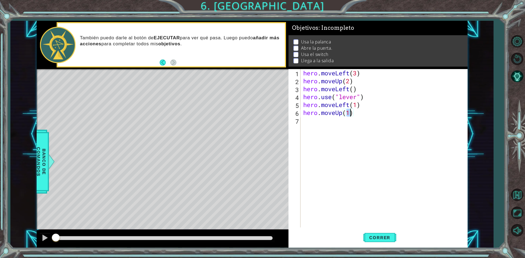
type textarea "hero.moveUp(2)"
click at [359, 119] on div "hero . moveLeft ( 3 ) hero . moveUp ( 2 ) hero . moveLeft ( ) hero . use ( "lev…" at bounding box center [385, 156] width 166 height 174
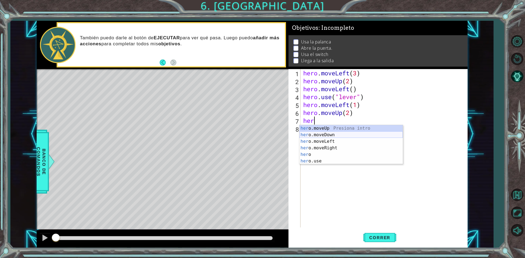
click at [325, 136] on div "her o.moveUp Presiona intro her o.moveDown Presiona intro her o.moveLeft Presio…" at bounding box center [350, 151] width 103 height 53
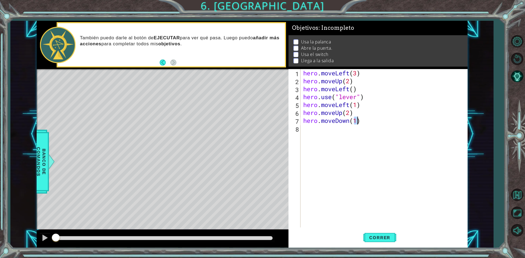
type textarea "hero.moveDown(2)"
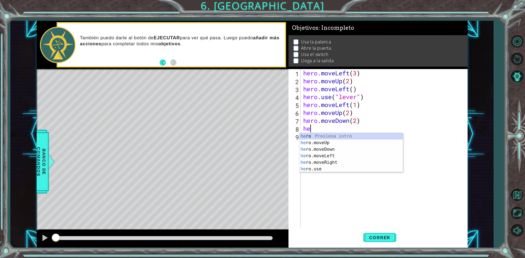
type textarea "her"
click at [318, 174] on div "hero . moveLeft ( 3 ) hero . moveUp ( 2 ) hero . moveLeft ( ) hero . use ( "lev…" at bounding box center [385, 156] width 166 height 174
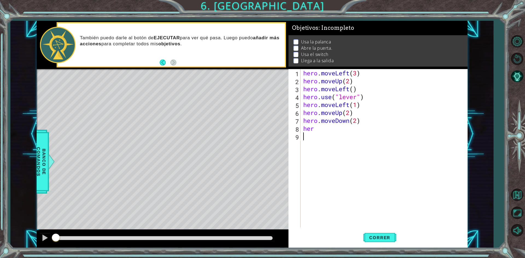
click at [323, 129] on div "hero . moveLeft ( 3 ) hero . moveUp ( 2 ) hero . moveLeft ( ) hero . use ( "lev…" at bounding box center [385, 156] width 166 height 174
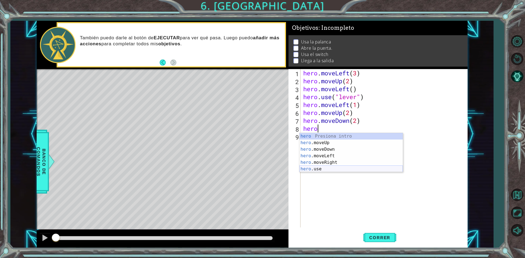
click at [333, 170] on div "hero Presiona intro hero .moveUp Presiona intro hero .moveDown Presiona intro h…" at bounding box center [350, 159] width 103 height 53
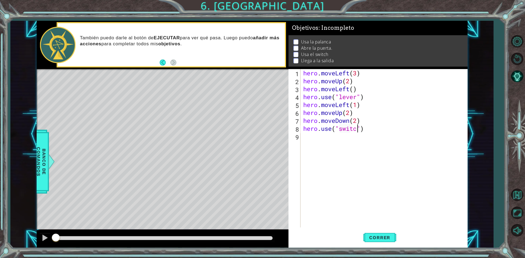
scroll to position [0, 2]
type textarea "hero.use("switch")"
click at [311, 136] on div "hero . moveLeft ( 3 ) hero . moveUp ( 2 ) hero . moveLeft ( ) hero . use ( "lev…" at bounding box center [385, 156] width 166 height 174
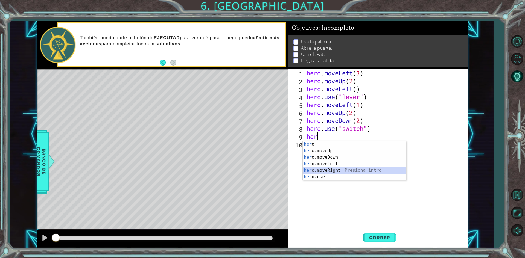
click at [360, 171] on div "her o Presiona intro her o.moveUp Presiona intro her o.moveDown Presiona intro …" at bounding box center [354, 167] width 103 height 53
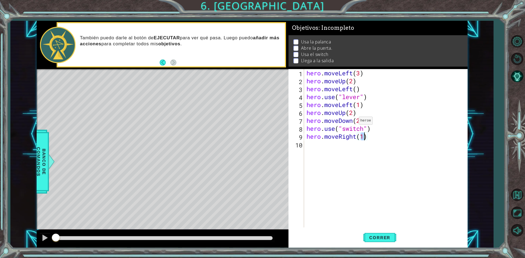
click at [354, 122] on div "hero . moveLeft ( 3 ) hero . moveUp ( 2 ) hero . moveLeft ( ) hero . use ( "lev…" at bounding box center [386, 156] width 163 height 174
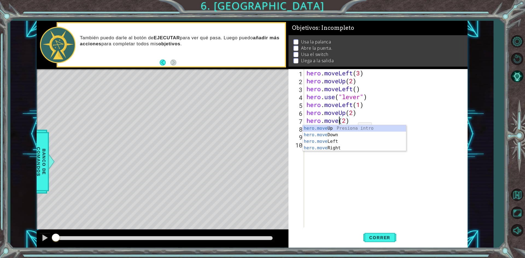
scroll to position [0, 2]
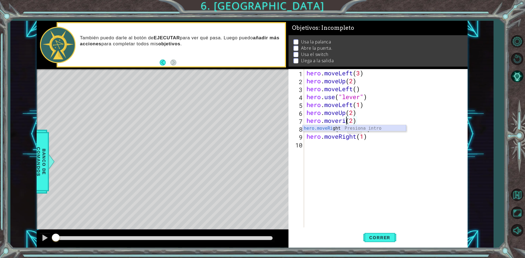
click at [343, 130] on div "hero.moveRi ght Presiona intro" at bounding box center [354, 135] width 103 height 20
click at [384, 241] on button "Correr" at bounding box center [379, 238] width 33 height 18
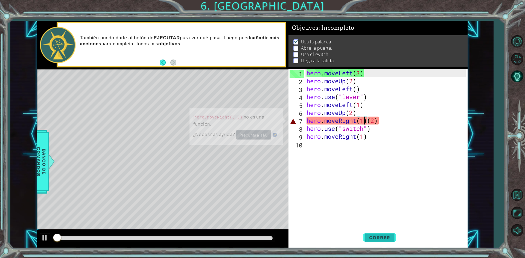
scroll to position [2, 0]
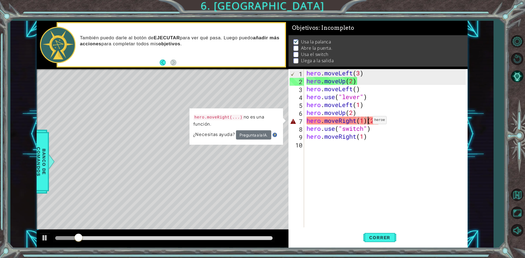
click at [368, 122] on div "hero . moveLeft ( 3 ) hero . moveUp ( 2 ) hero . moveLeft ( ) hero . use ( "lev…" at bounding box center [386, 156] width 163 height 174
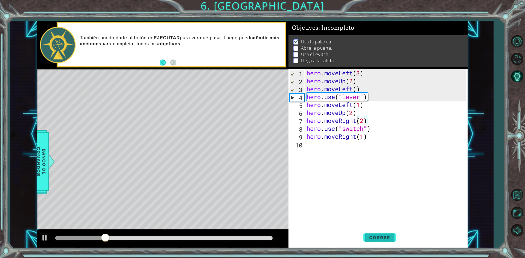
click at [387, 235] on button "Correr" at bounding box center [379, 238] width 33 height 18
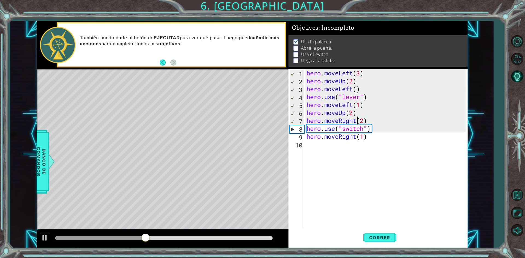
click at [359, 116] on div "hero . moveLeft ( 3 ) hero . moveUp ( 2 ) hero . moveLeft ( ) hero . use ( "lev…" at bounding box center [386, 156] width 163 height 174
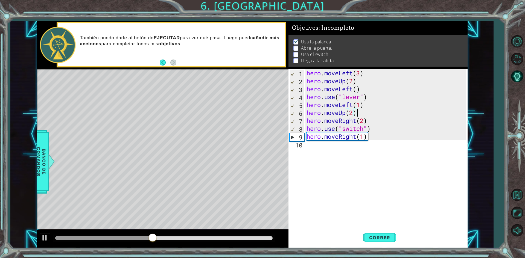
click at [363, 106] on div "hero . moveLeft ( 3 ) hero . moveUp ( 2 ) hero . moveLeft ( ) hero . use ( "lev…" at bounding box center [386, 156] width 163 height 174
type textarea "hero.moveLeft(1)"
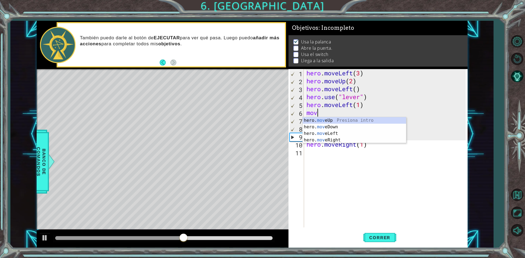
type textarea "m"
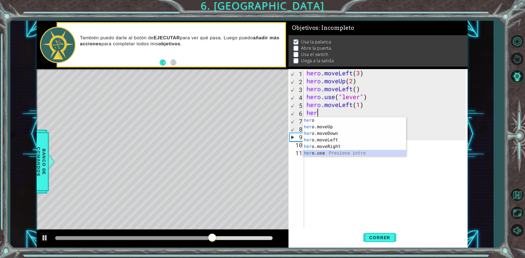
click at [337, 154] on div "her o Presiona intro her o.moveUp Presiona intro her o.moveDown Presiona intro …" at bounding box center [354, 143] width 103 height 53
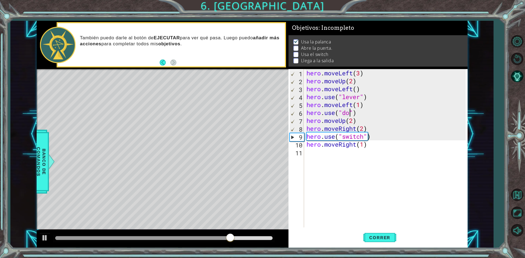
scroll to position [0, 2]
type textarea "hero.use("door")"
click at [384, 236] on span "Correr" at bounding box center [380, 237] width 32 height 5
